Goal: Information Seeking & Learning: Understand process/instructions

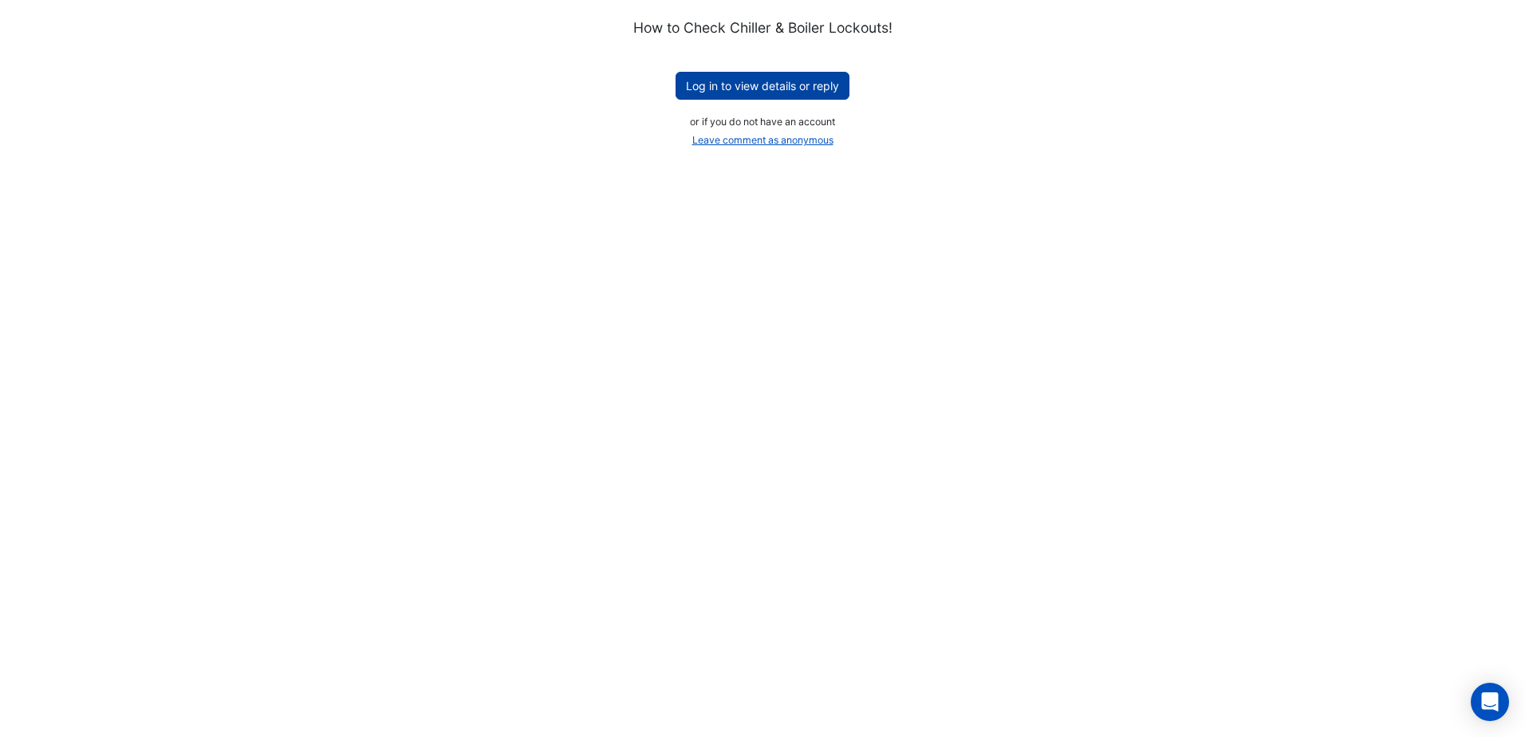
click at [782, 89] on button "Log in to view details or reply" at bounding box center [763, 86] width 174 height 28
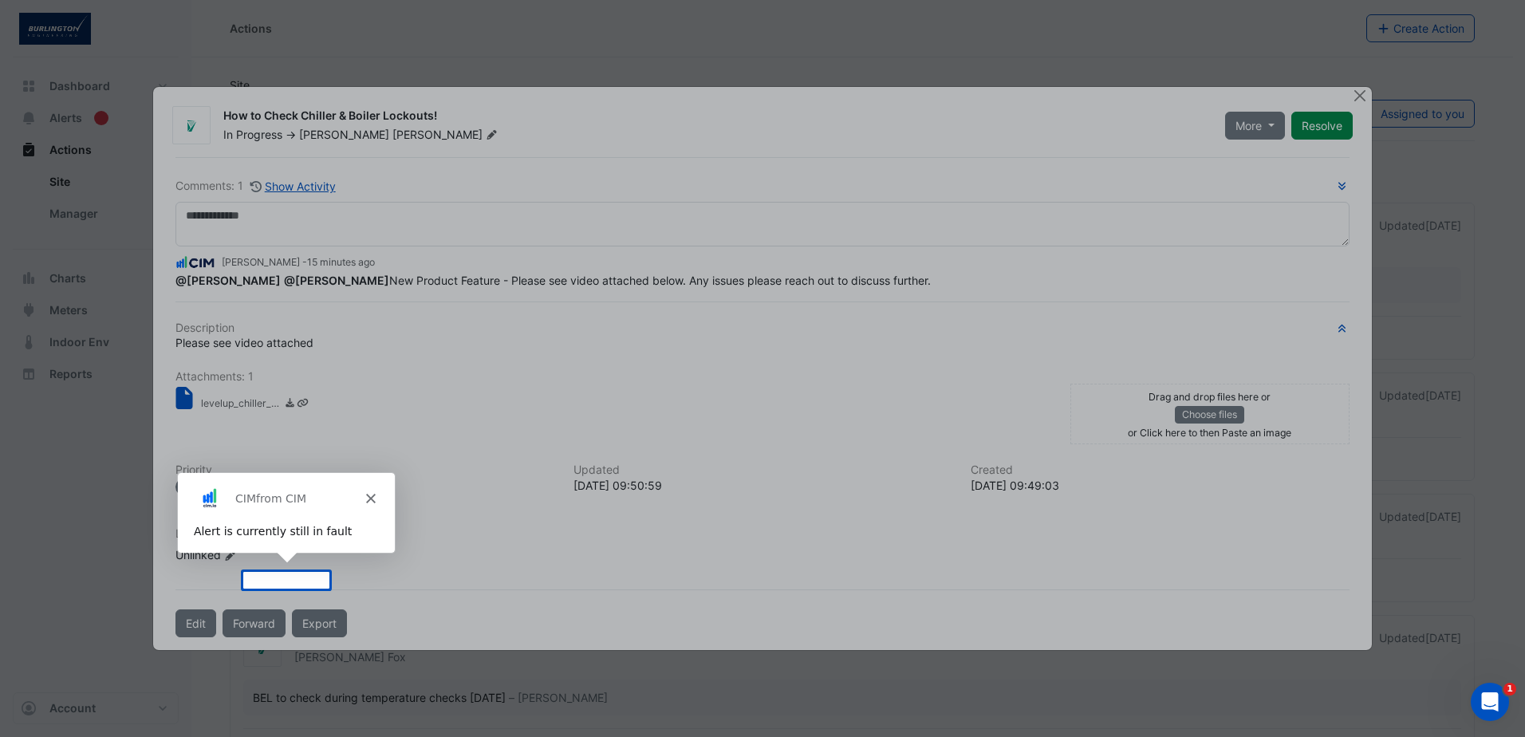
click at [367, 496] on icon "Close" at bounding box center [369, 498] width 10 height 10
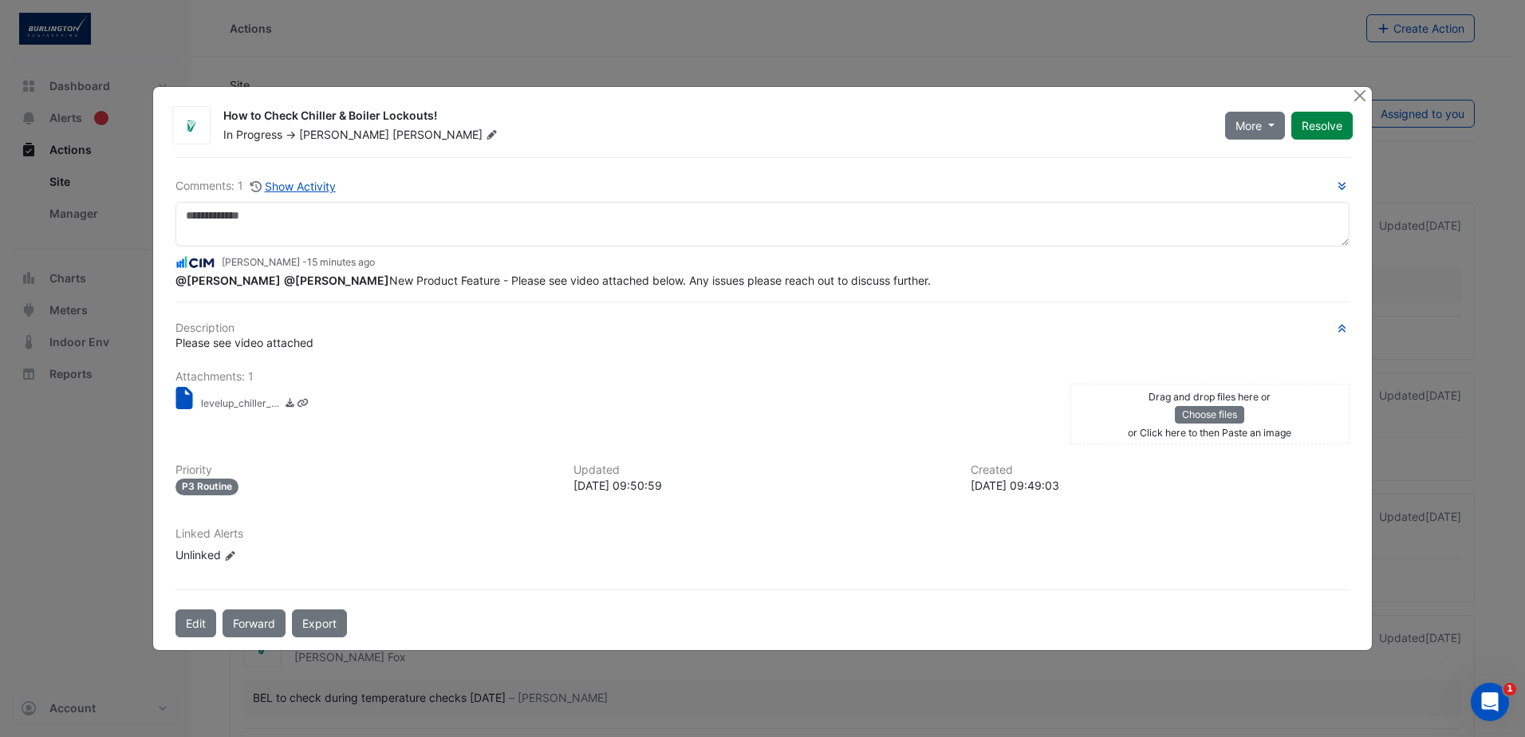
click at [223, 398] on small "levelup_chiller_lockouts_1080p.mp4" at bounding box center [241, 404] width 80 height 17
